Goal: Use online tool/utility: Utilize a website feature to perform a specific function

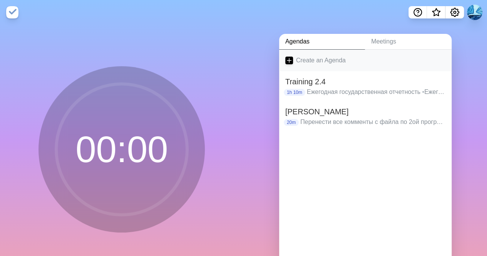
click at [285, 57] on icon at bounding box center [289, 61] width 8 height 8
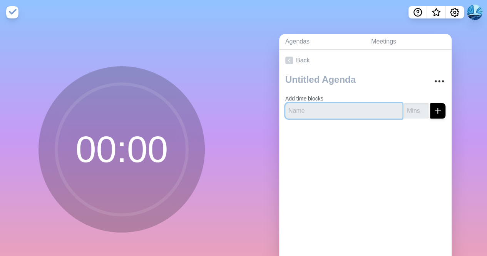
click at [307, 106] on input "text" at bounding box center [343, 110] width 117 height 15
type input "Training 2.4"
click at [430, 103] on button "submit" at bounding box center [437, 110] width 15 height 15
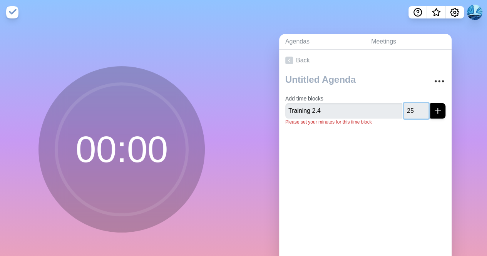
type input "25"
click at [430, 103] on button "submit" at bounding box center [437, 110] width 15 height 15
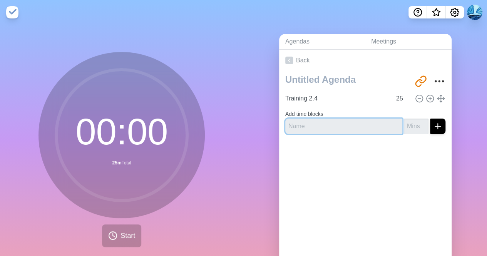
click at [316, 127] on input "text" at bounding box center [343, 126] width 117 height 15
type input "b"
type input "short break"
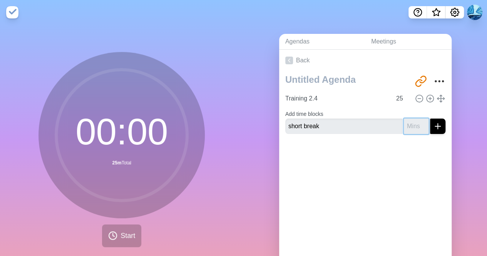
click at [404, 129] on input "number" at bounding box center [416, 126] width 25 height 15
type input "5"
click at [430, 119] on button "submit" at bounding box center [437, 126] width 15 height 15
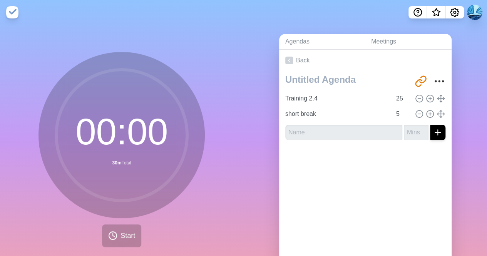
click at [320, 88] on div at bounding box center [349, 81] width 128 height 20
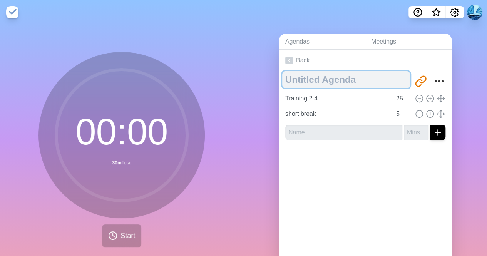
click at [314, 83] on textarea at bounding box center [346, 79] width 128 height 17
type textarea "Training 2.4"
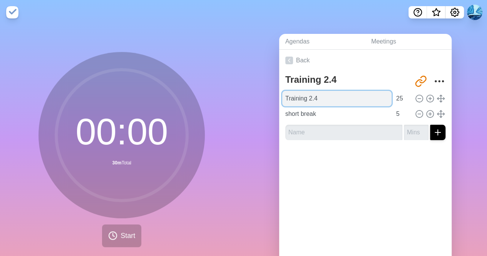
click at [307, 103] on input "Training 2.4" at bounding box center [336, 98] width 109 height 15
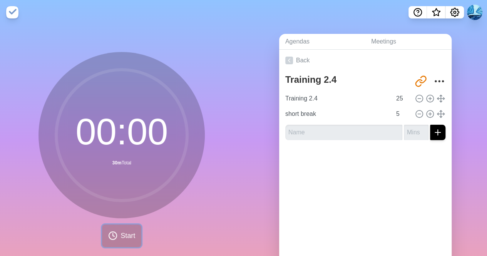
click at [112, 234] on icon at bounding box center [112, 235] width 9 height 9
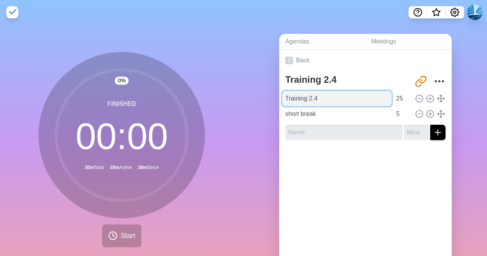
click at [320, 99] on input "Training 2.4" at bounding box center [336, 98] width 109 height 15
type input "T"
type input "к"
type input "п"
type input "подумать над сторилайном"
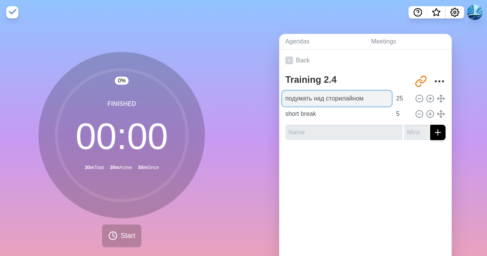
click at [299, 91] on input "подумать над сторилайном" at bounding box center [336, 98] width 109 height 15
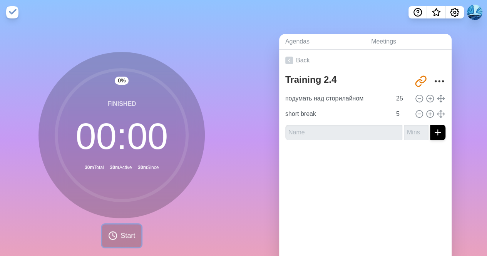
click at [125, 234] on span "Start" at bounding box center [128, 236] width 15 height 10
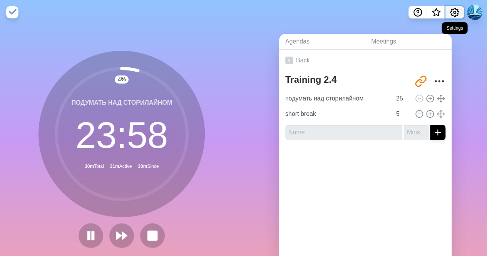
click at [458, 10] on icon "Settings" at bounding box center [454, 12] width 9 height 9
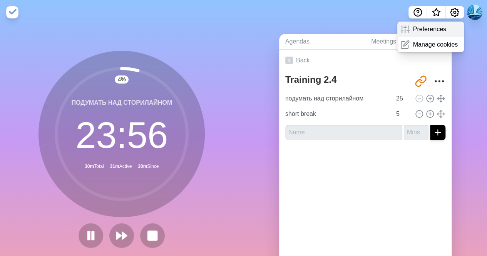
click at [444, 30] on p "Preferences" at bounding box center [429, 29] width 33 height 9
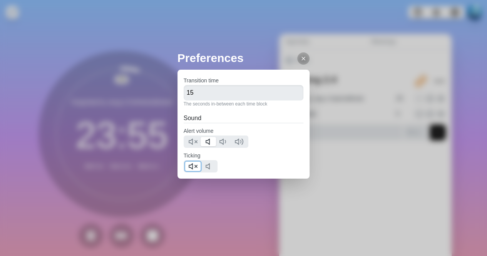
click at [197, 167] on line at bounding box center [196, 166] width 2 height 2
click at [204, 208] on div "Preferences Transition time 15 The seconds in-between each time block Sound Ale…" at bounding box center [244, 129] width 132 height 160
click at [297, 52] on div at bounding box center [303, 58] width 12 height 12
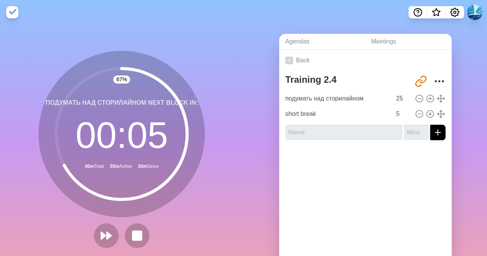
drag, startPoint x: 27, startPoint y: 78, endPoint x: 61, endPoint y: 40, distance: 50.7
click at [61, 40] on div "67 % подумать над сторилайном Next block in: 00 : 05 30m Total 55m Active 30m S…" at bounding box center [122, 153] width 244 height 256
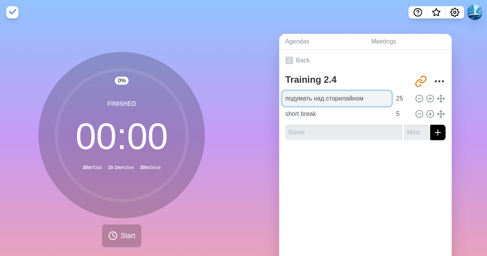
click at [305, 94] on input "подумать над сторилайном" at bounding box center [336, 98] width 109 height 15
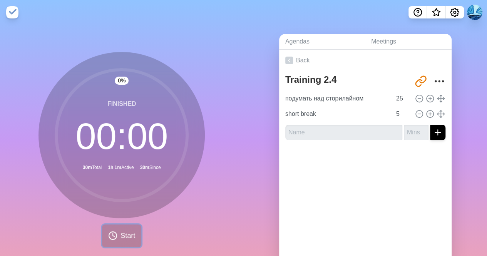
click at [108, 225] on button "Start" at bounding box center [121, 236] width 39 height 23
